Goal: Task Accomplishment & Management: Complete application form

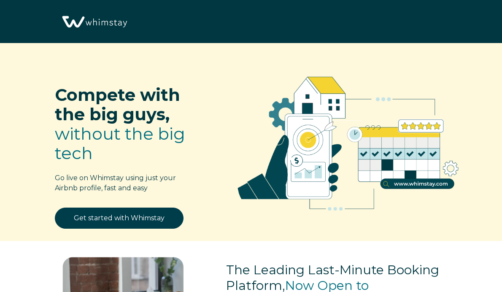
select select "US"
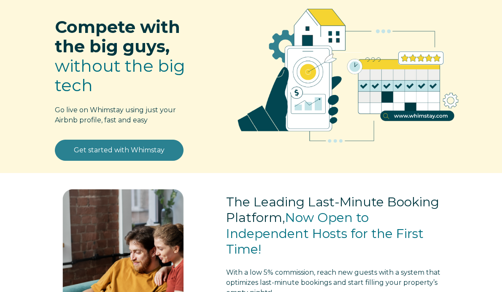
scroll to position [84, 0]
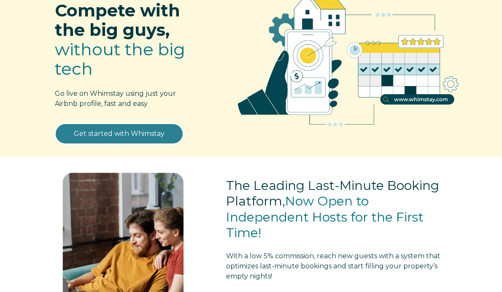
click at [114, 131] on link "Get started with Whimstay" at bounding box center [119, 133] width 129 height 21
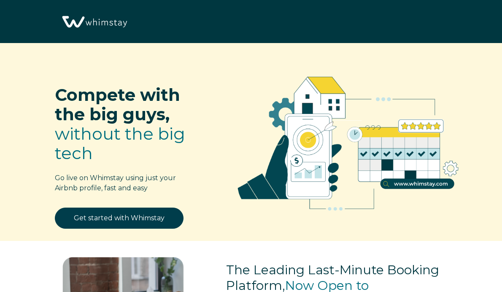
select select "US"
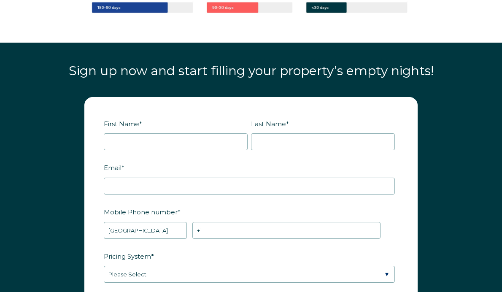
scroll to position [928, 0]
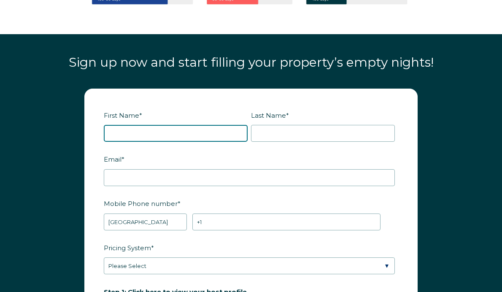
click at [139, 142] on input "First Name *" at bounding box center [176, 133] width 144 height 17
type input "Faith"
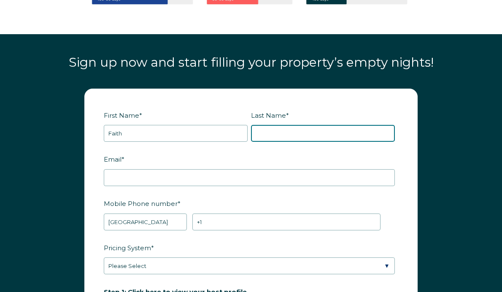
click at [276, 142] on input "Last Name *" at bounding box center [323, 133] width 144 height 17
type input "Mellinger"
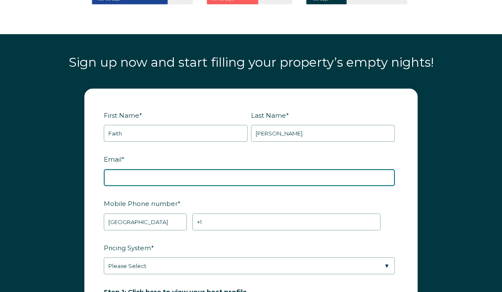
click at [171, 186] on input "Email *" at bounding box center [249, 177] width 291 height 17
type input "faithmellinger@gmail.com"
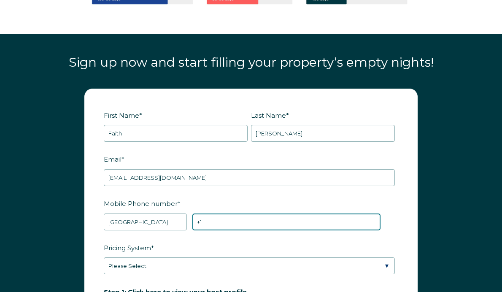
click at [232, 230] on input "+1" at bounding box center [287, 222] width 188 height 17
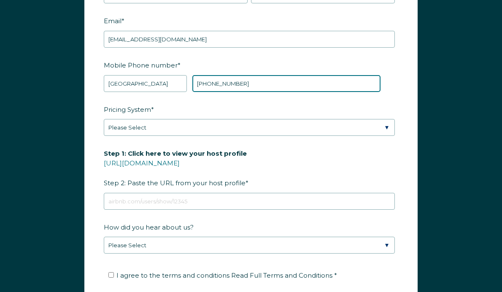
scroll to position [1079, 0]
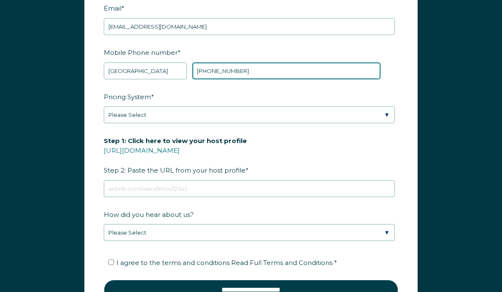
type input "+1 6262153874"
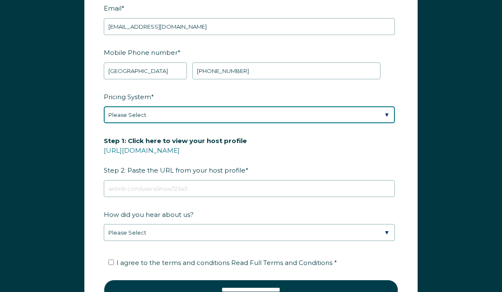
click at [138, 123] on select "Please Select Manual Airbnb Smart Pricing PriceLabs Wheelhouse Beyond Pricing 3…" at bounding box center [249, 114] width 291 height 17
click at [104, 120] on select "Please Select Manual Airbnb Smart Pricing PriceLabs Wheelhouse Beyond Pricing 3…" at bounding box center [249, 114] width 291 height 17
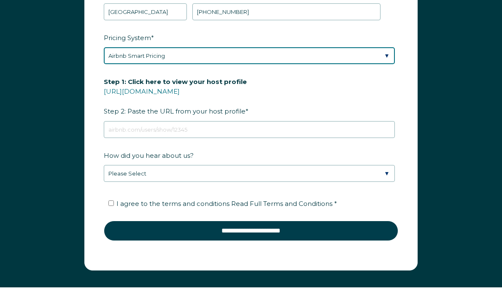
scroll to position [1139, 0]
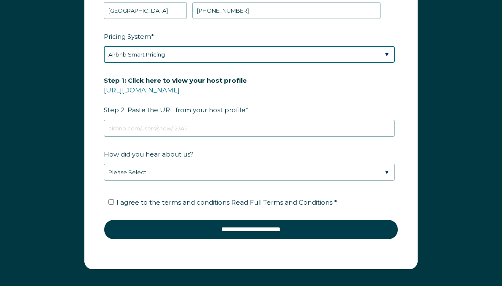
click at [165, 63] on select "Please Select Manual Airbnb Smart Pricing PriceLabs Wheelhouse Beyond Pricing 3…" at bounding box center [249, 54] width 291 height 17
select select "Manual"
click at [104, 60] on select "Please Select Manual Airbnb Smart Pricing PriceLabs Wheelhouse Beyond Pricing 3…" at bounding box center [249, 54] width 291 height 17
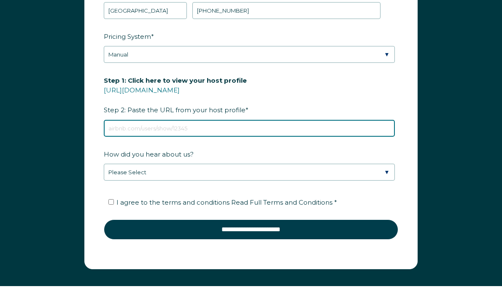
click at [143, 137] on input "Step 1: Click here to view your host profile https://www.airbnb.com/users/show/…" at bounding box center [249, 128] width 291 height 17
paste input "https://www.airbnb.com/rooms/1297072837442874074?guests=1&adults=1&s=67&unique_…"
type input "https://www.airbnb.com/rooms/1297072837442874074?guests=1&adults=1&s=67&unique_…"
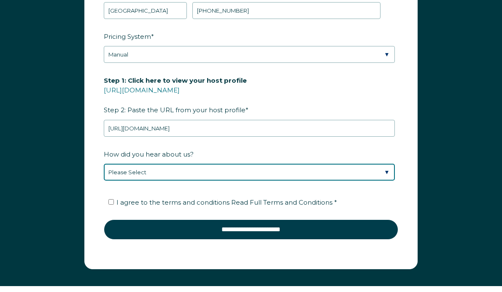
click at [191, 181] on select "Please Select Discovered Whimstay at an event or conference Found Whimstay thro…" at bounding box center [249, 172] width 291 height 17
select select "Google Search"
click at [104, 177] on select "Please Select Discovered Whimstay at an event or conference Found Whimstay thro…" at bounding box center [249, 172] width 291 height 17
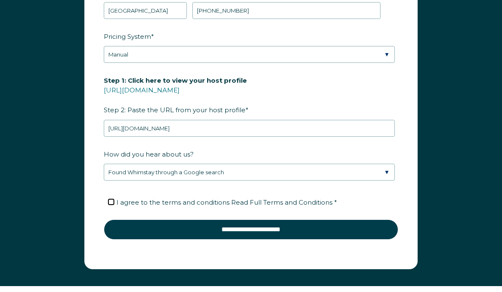
click at [110, 205] on input "I agree to the terms and conditions Read Full Terms and Conditions *" at bounding box center [110, 201] width 5 height 5
checkbox input "true"
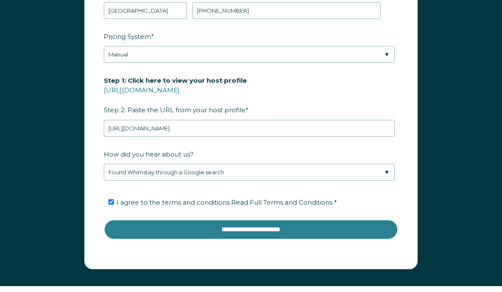
click at [214, 240] on input "**********" at bounding box center [251, 230] width 295 height 20
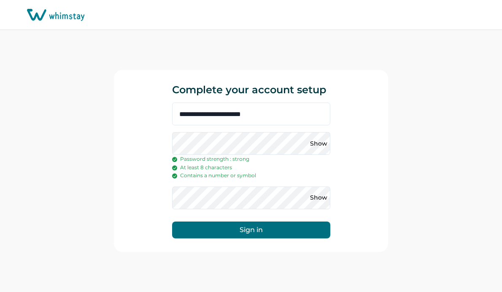
click at [244, 229] on button "Sign in" at bounding box center [251, 230] width 158 height 17
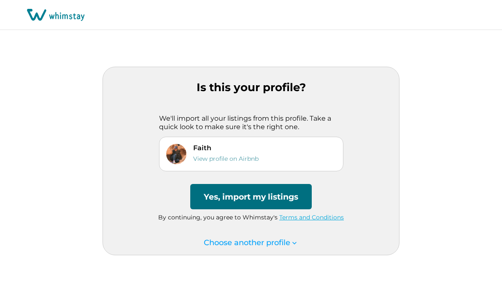
click at [234, 196] on button "Yes, import my listings" at bounding box center [251, 196] width 122 height 25
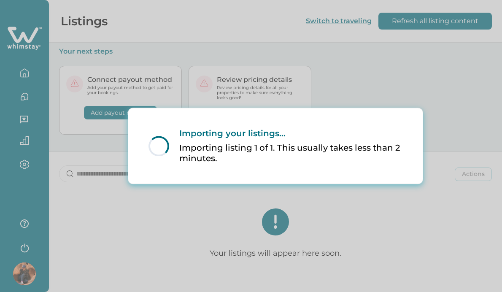
click at [162, 42] on div "Loading... Importing your listings... Importing listing 1 of 1. This usually ta…" at bounding box center [251, 146] width 502 height 292
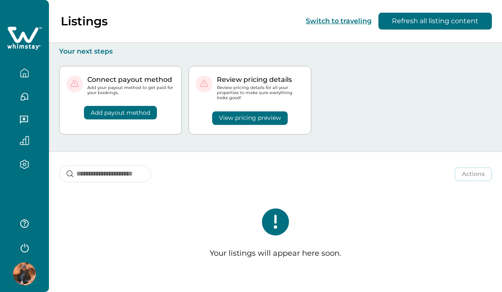
click at [27, 72] on icon "button" at bounding box center [24, 72] width 9 height 9
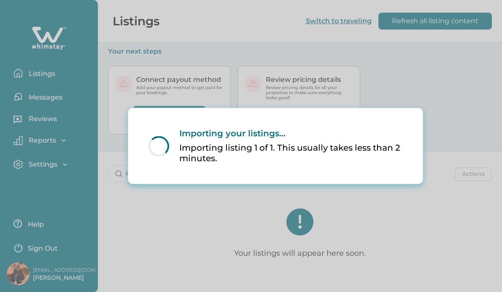
click at [444, 71] on div "Loading... Importing your listings... Importing listing 1 of 1. This usually ta…" at bounding box center [251, 146] width 502 height 292
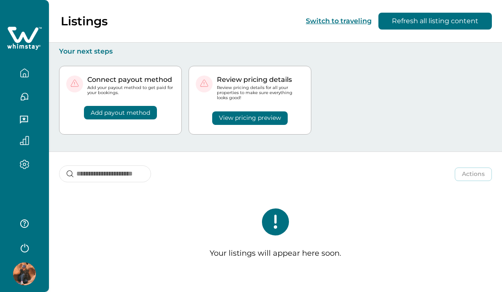
click at [25, 161] on icon "button" at bounding box center [24, 165] width 9 height 10
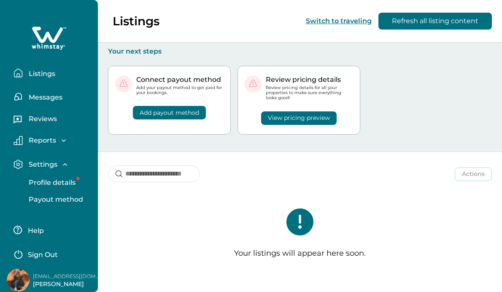
click at [62, 184] on p "Profile details" at bounding box center [50, 183] width 49 height 8
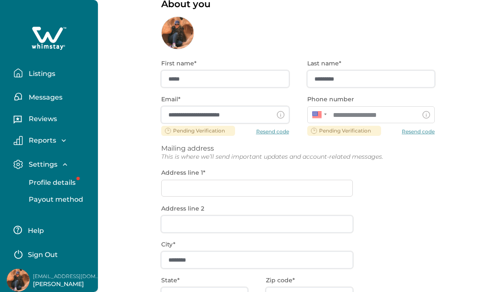
scroll to position [49, 0]
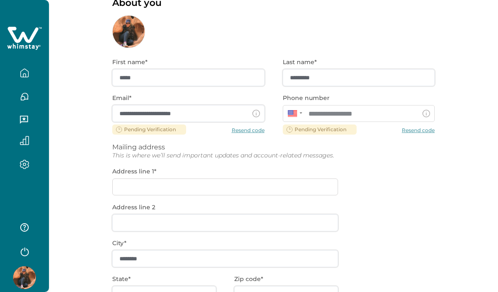
click at [199, 185] on div "**********" at bounding box center [273, 222] width 323 height 348
click at [164, 187] on div "**********" at bounding box center [273, 222] width 323 height 348
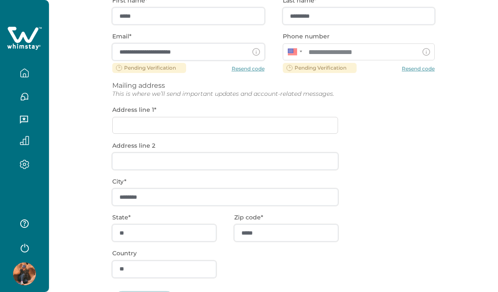
scroll to position [102, 0]
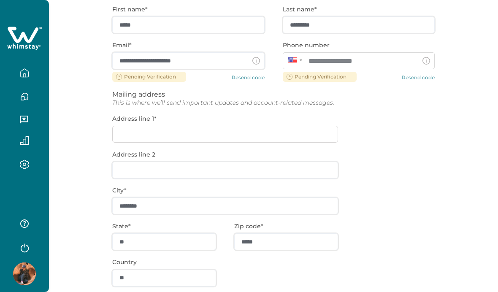
click at [136, 137] on div "**********" at bounding box center [273, 169] width 323 height 348
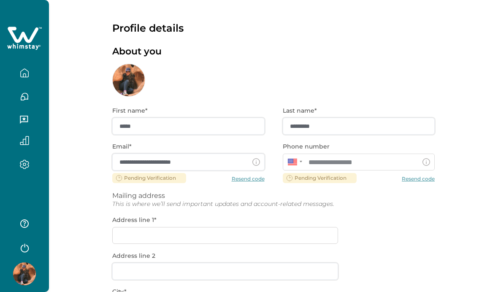
scroll to position [0, 0]
click at [412, 181] on div "**********" at bounding box center [273, 271] width 323 height 348
click at [413, 179] on div "**********" at bounding box center [273, 271] width 323 height 348
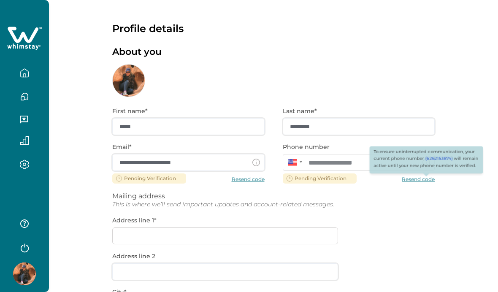
click at [427, 165] on icon at bounding box center [427, 163] width 8 height 8
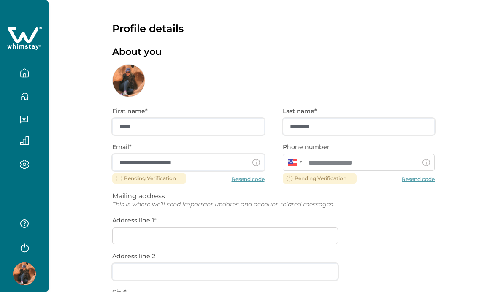
click at [25, 71] on icon "button" at bounding box center [24, 72] width 9 height 9
